Goal: Information Seeking & Learning: Learn about a topic

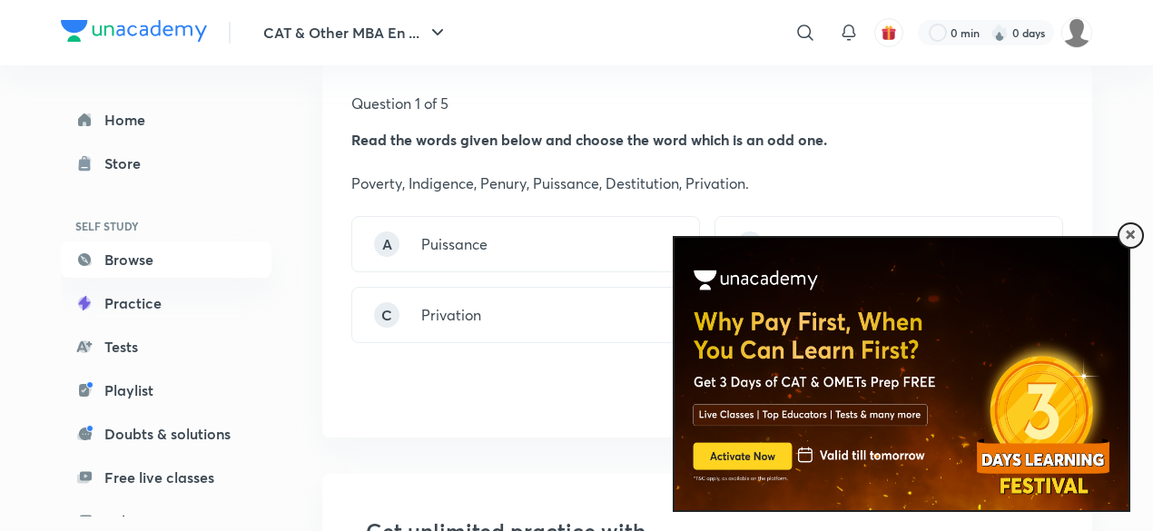
scroll to position [266, 0]
click at [1126, 233] on span at bounding box center [1130, 235] width 9 height 9
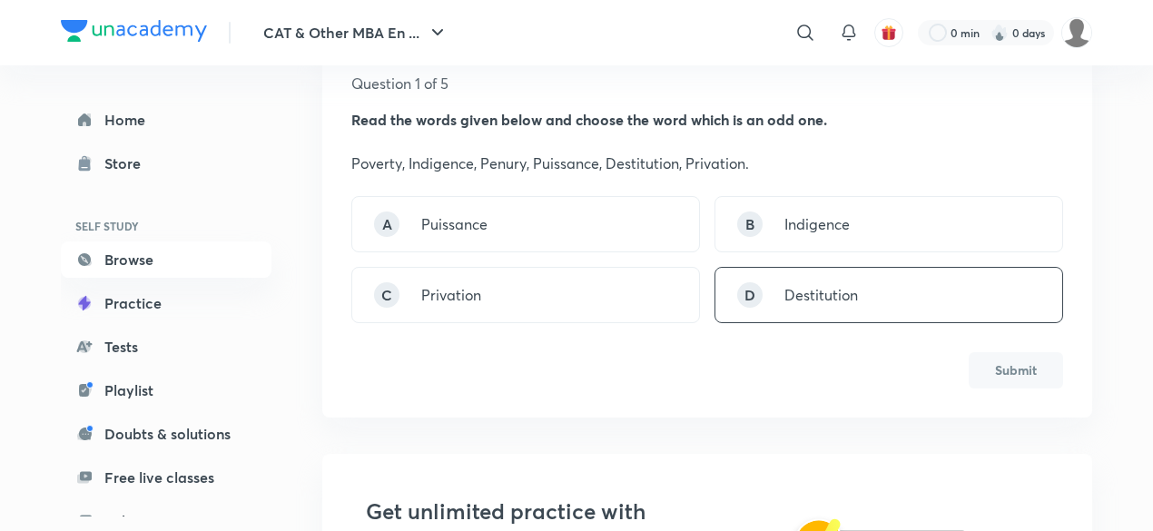
scroll to position [280, 0]
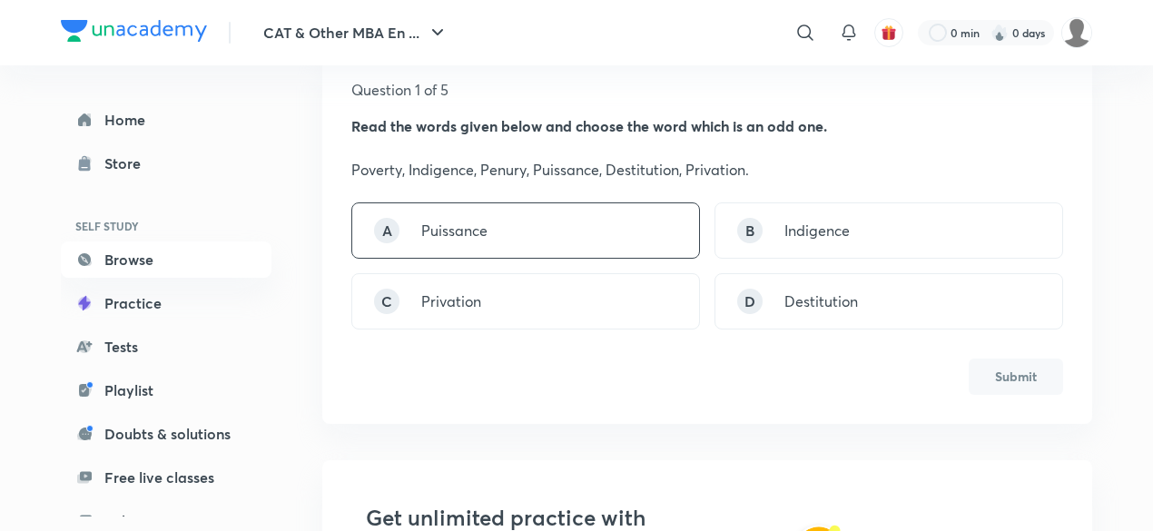
click at [643, 230] on div "A Puissance" at bounding box center [525, 230] width 349 height 56
click at [1011, 382] on button "Submit" at bounding box center [1016, 375] width 94 height 36
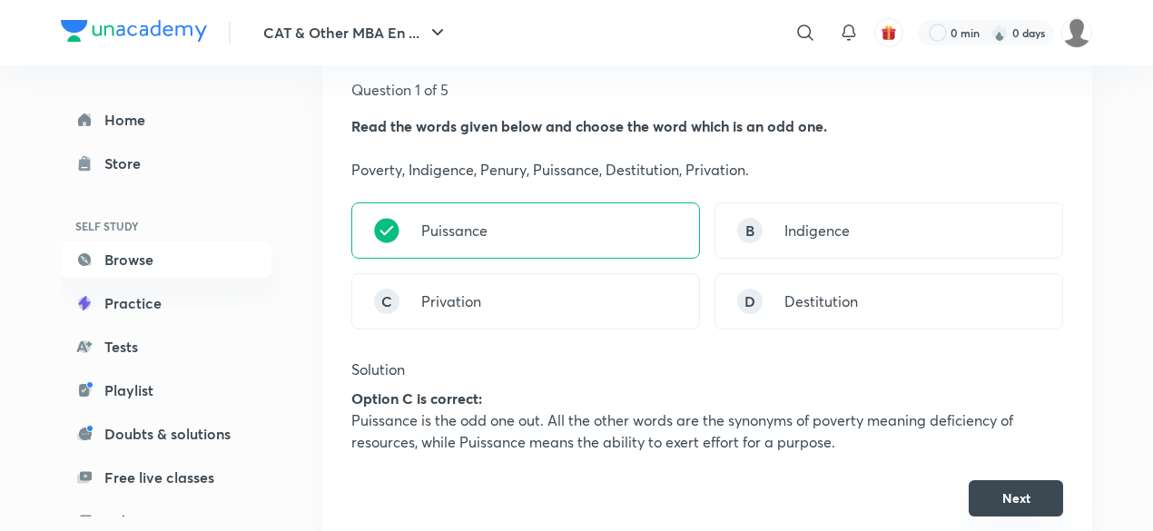
click at [1009, 492] on button "Next" at bounding box center [1016, 498] width 94 height 36
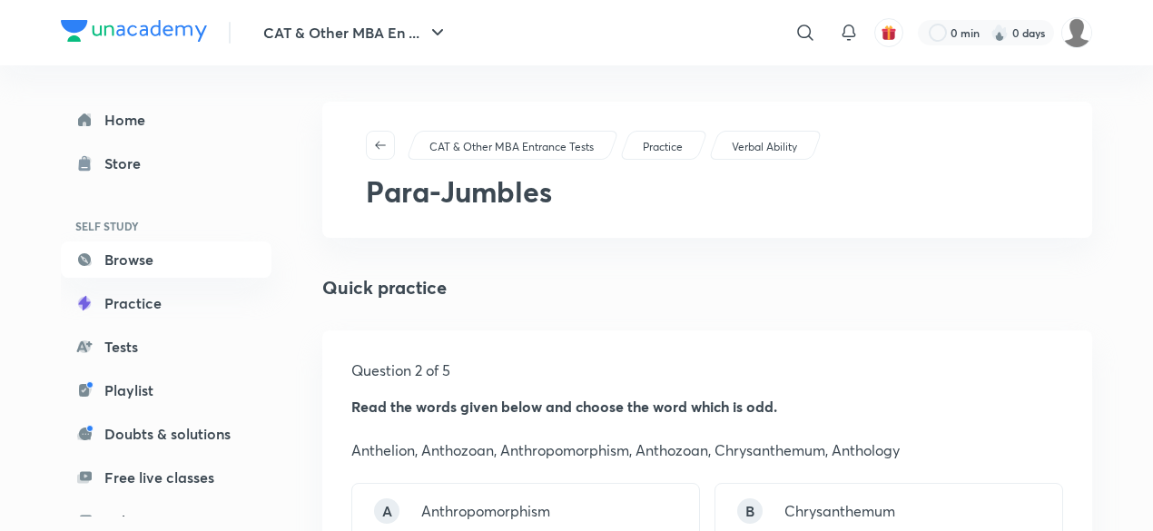
scroll to position [221, 0]
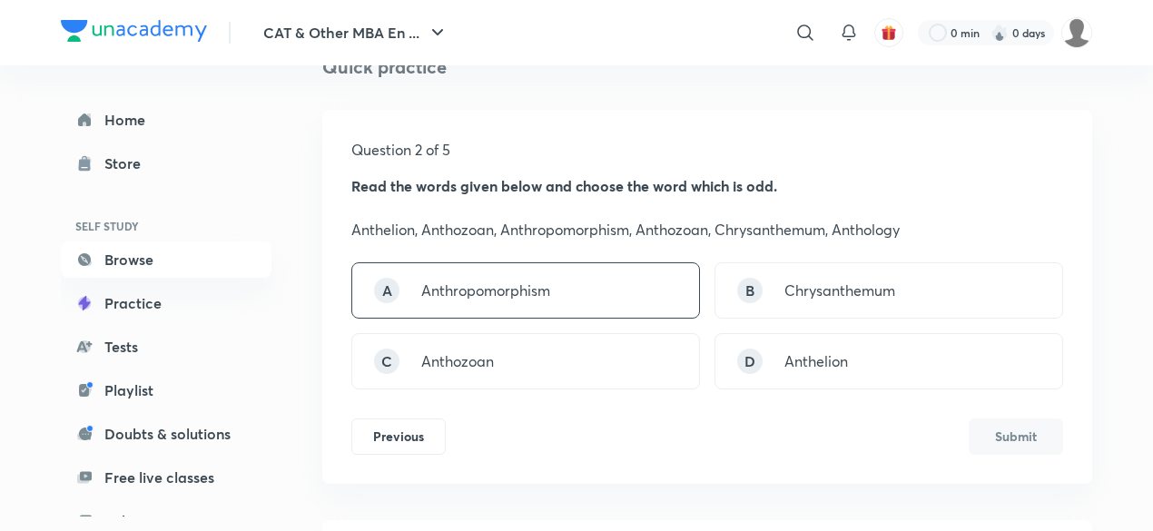
click at [555, 271] on div "A Anthropomorphism" at bounding box center [525, 290] width 349 height 56
click at [1027, 428] on button "Submit" at bounding box center [1016, 435] width 94 height 36
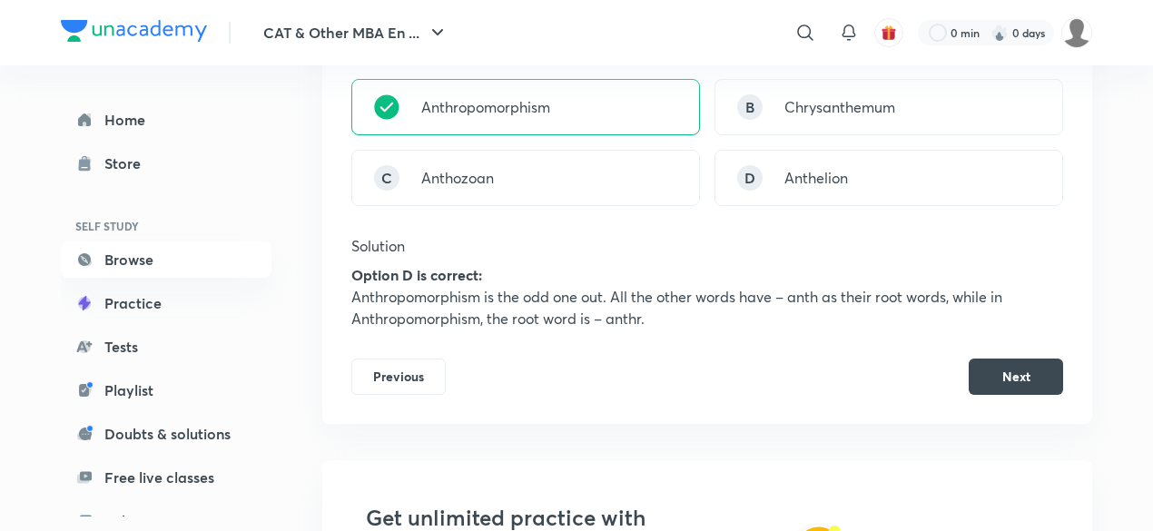
scroll to position [410, 0]
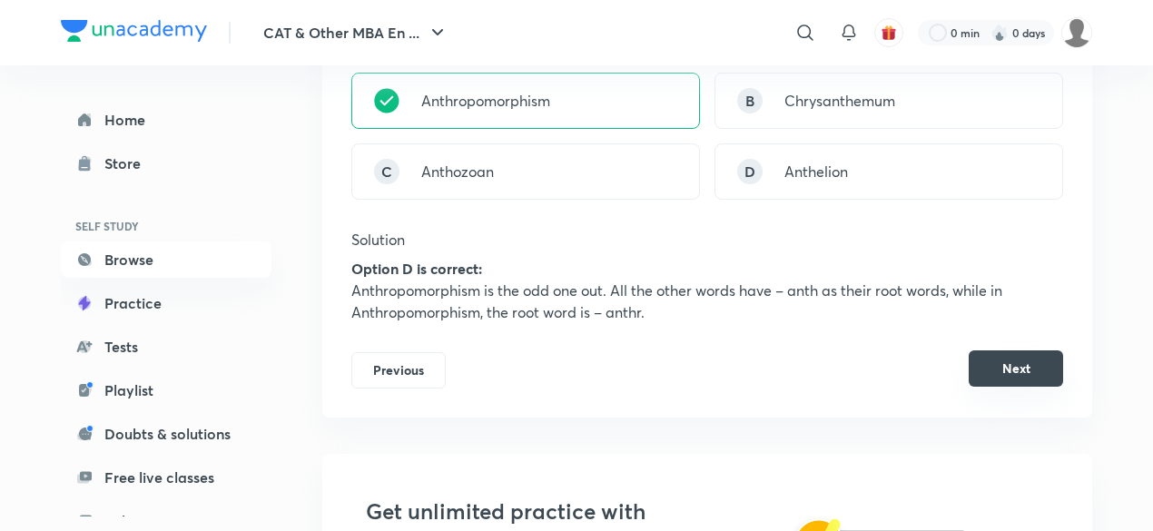
click at [991, 369] on button "Next" at bounding box center [1016, 368] width 94 height 36
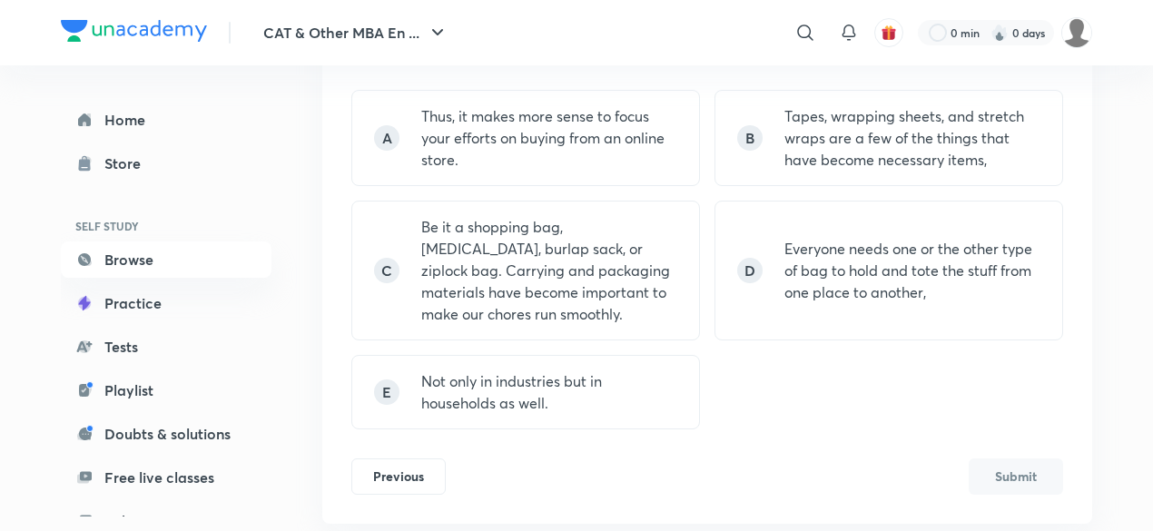
scroll to position [370, 0]
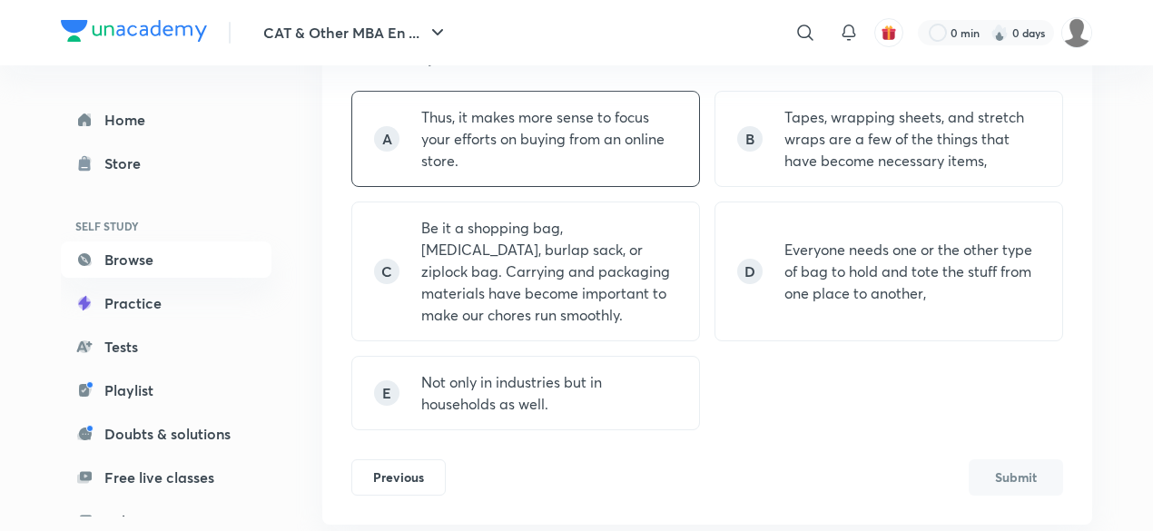
click at [589, 133] on p "Thus, it makes more sense to focus your efforts on buying from an online store." at bounding box center [549, 138] width 256 height 65
click at [1006, 465] on button "Submit" at bounding box center [1016, 476] width 94 height 36
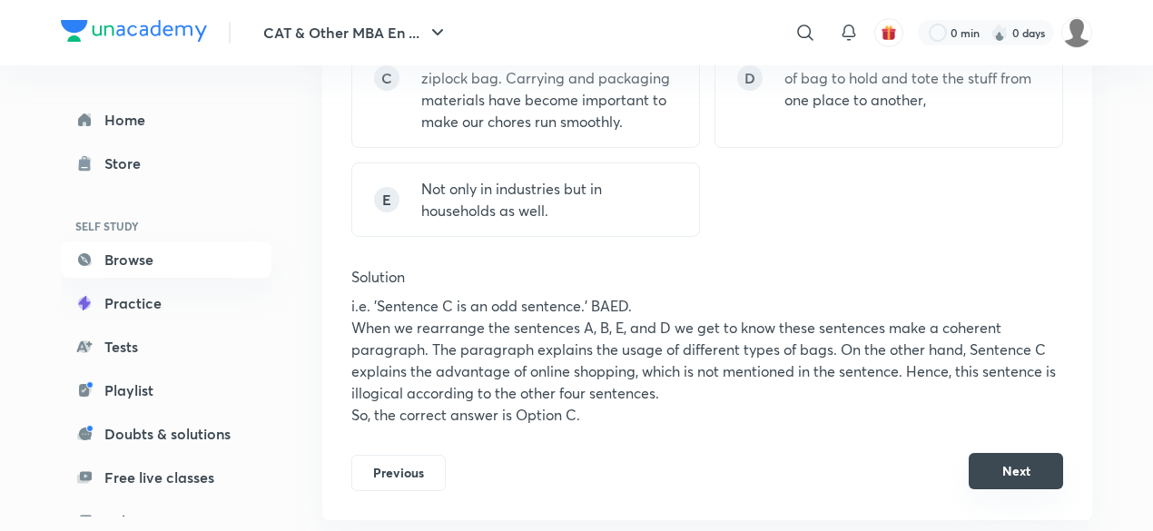
scroll to position [590, 0]
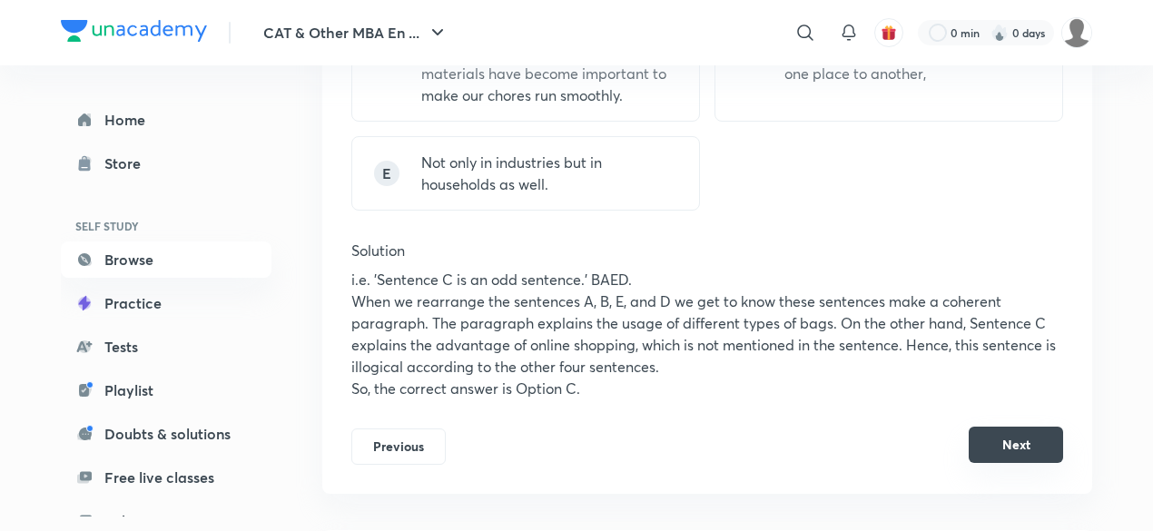
click at [1006, 444] on button "Next" at bounding box center [1016, 445] width 94 height 36
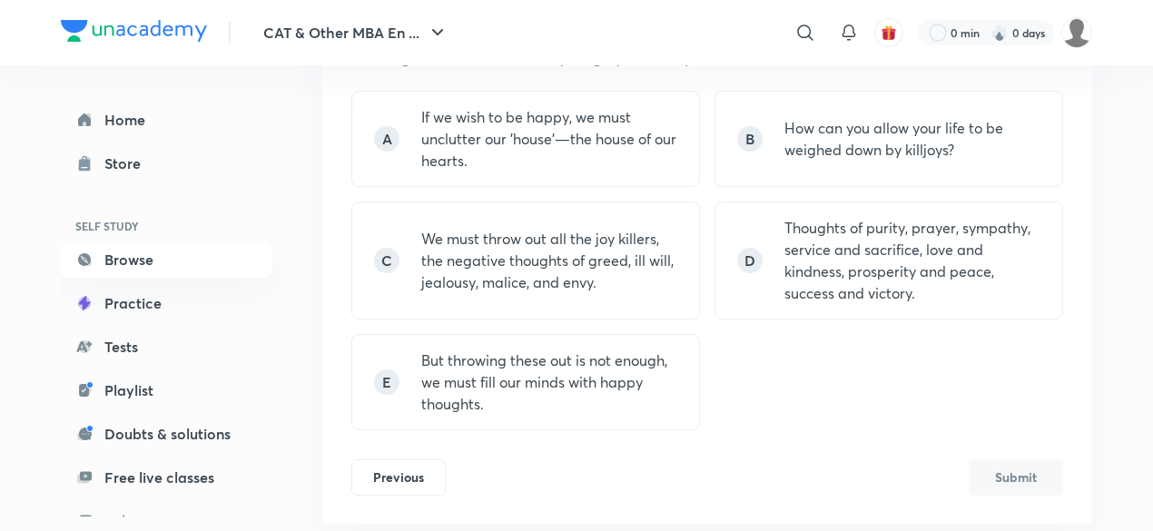
scroll to position [369, 0]
